Goal: Navigation & Orientation: Find specific page/section

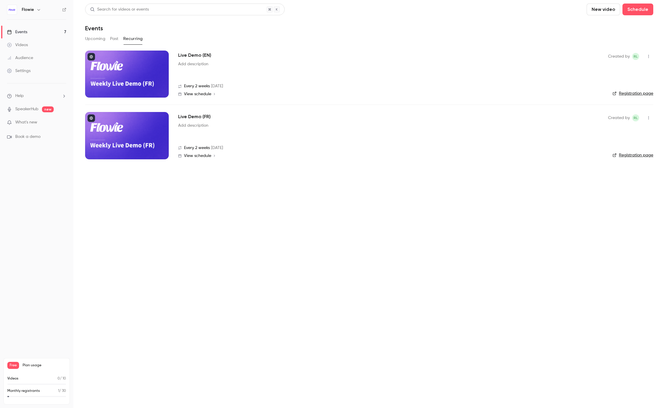
click at [156, 71] on div at bounding box center [127, 74] width 84 height 47
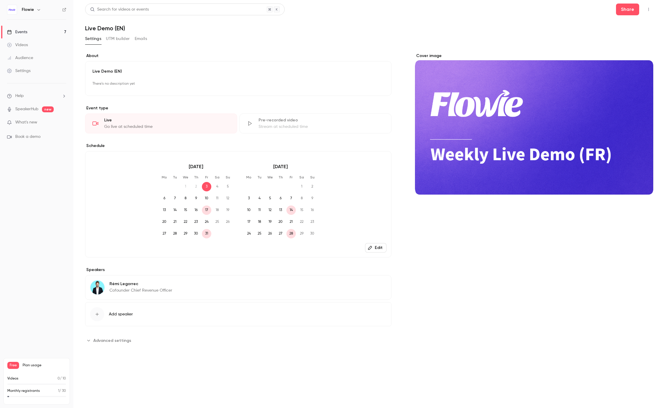
click at [647, 186] on button "Cover image" at bounding box center [643, 184] width 12 height 12
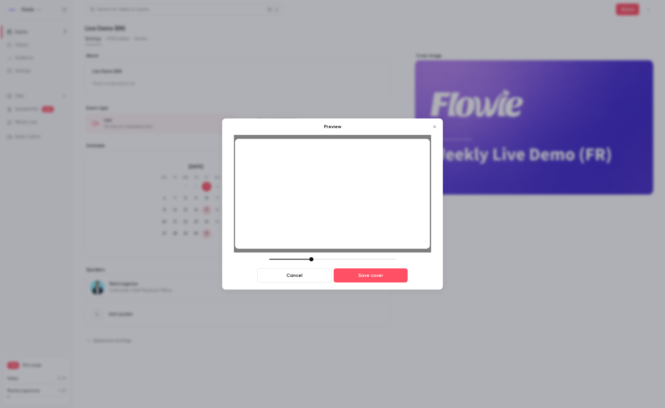
click at [312, 259] on div at bounding box center [311, 259] width 4 height 4
click at [372, 276] on button "Save cover" at bounding box center [371, 275] width 74 height 14
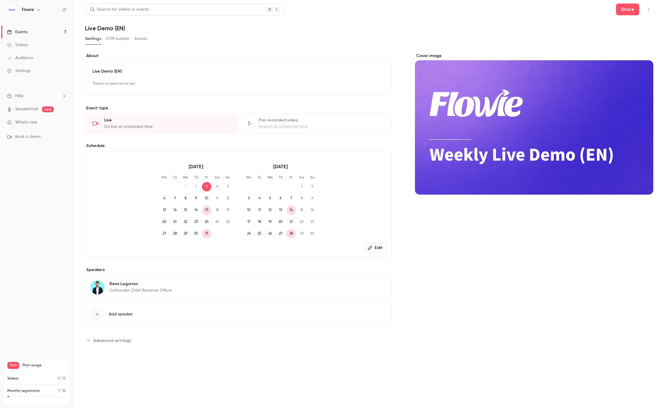
click at [40, 30] on link "Events 7" at bounding box center [36, 32] width 73 height 13
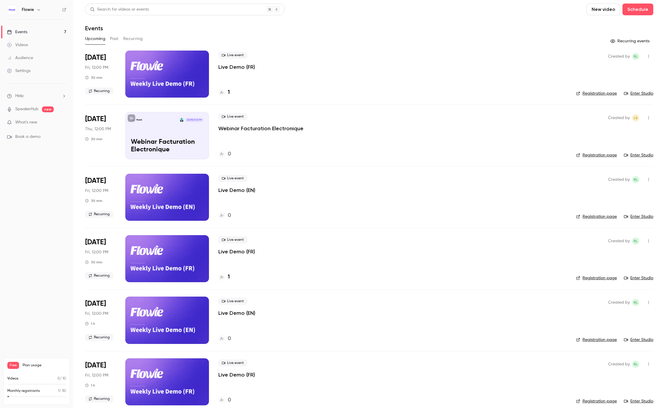
click at [135, 36] on button "Recurring" at bounding box center [133, 38] width 20 height 9
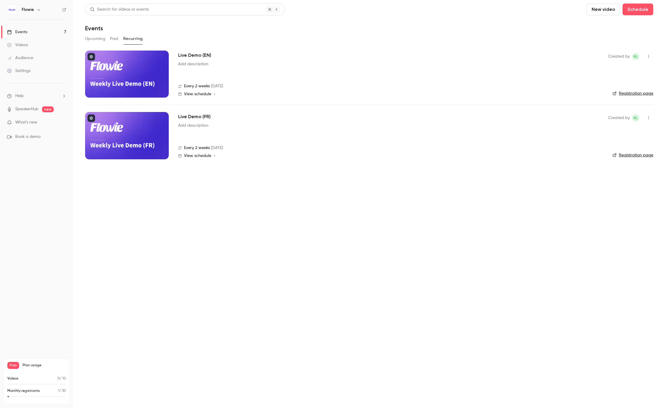
click at [635, 91] on link "Registration page" at bounding box center [633, 93] width 41 height 6
click at [625, 91] on link "Registration page" at bounding box center [633, 93] width 41 height 6
click at [632, 156] on link "Registration page" at bounding box center [633, 155] width 41 height 6
click at [632, 93] on link "Registration page" at bounding box center [633, 93] width 41 height 6
click at [623, 157] on link "Registration page" at bounding box center [633, 155] width 41 height 6
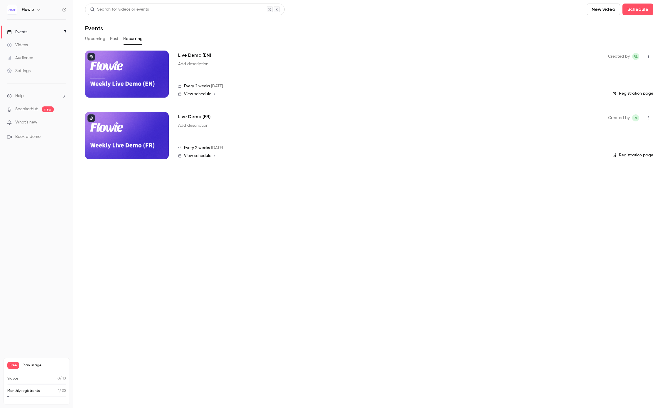
click at [629, 93] on link "Registration page" at bounding box center [633, 93] width 41 height 6
